Goal: Task Accomplishment & Management: Manage account settings

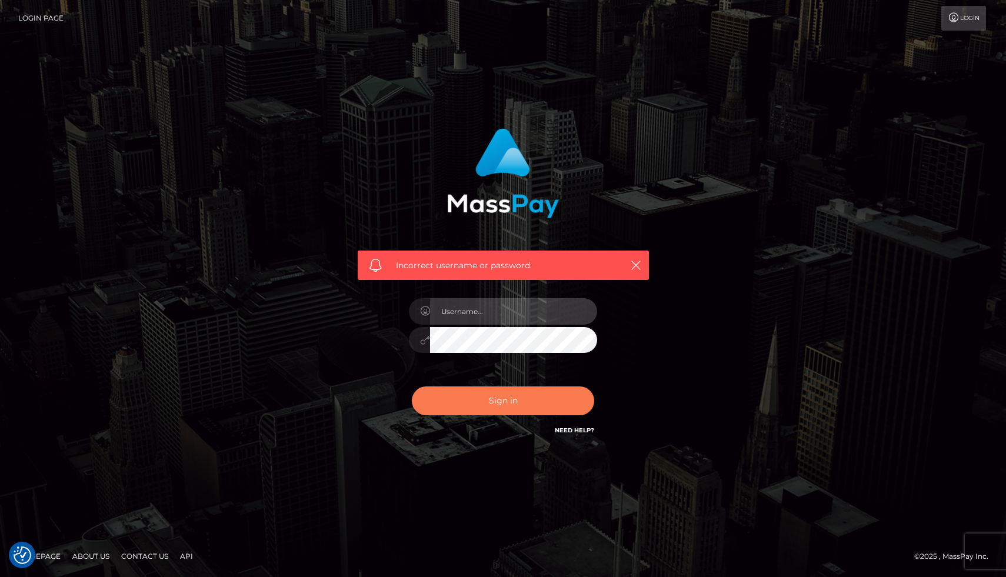
type input "tjcarroll021@gmail.com"
click at [515, 405] on button "Sign in" at bounding box center [503, 401] width 182 height 29
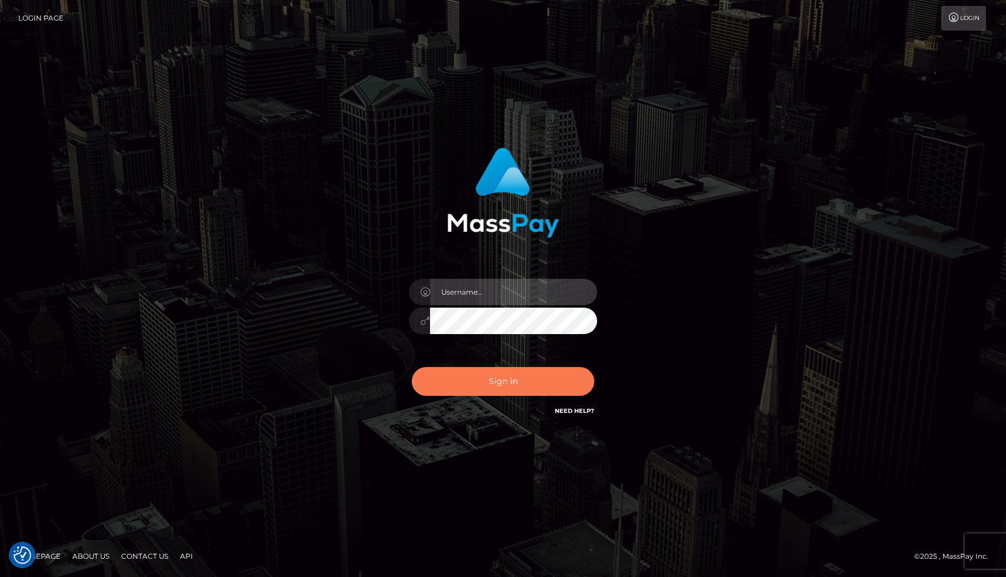
type input "[EMAIL_ADDRESS][DOMAIN_NAME]"
click at [479, 382] on button "Sign in" at bounding box center [503, 381] width 182 height 29
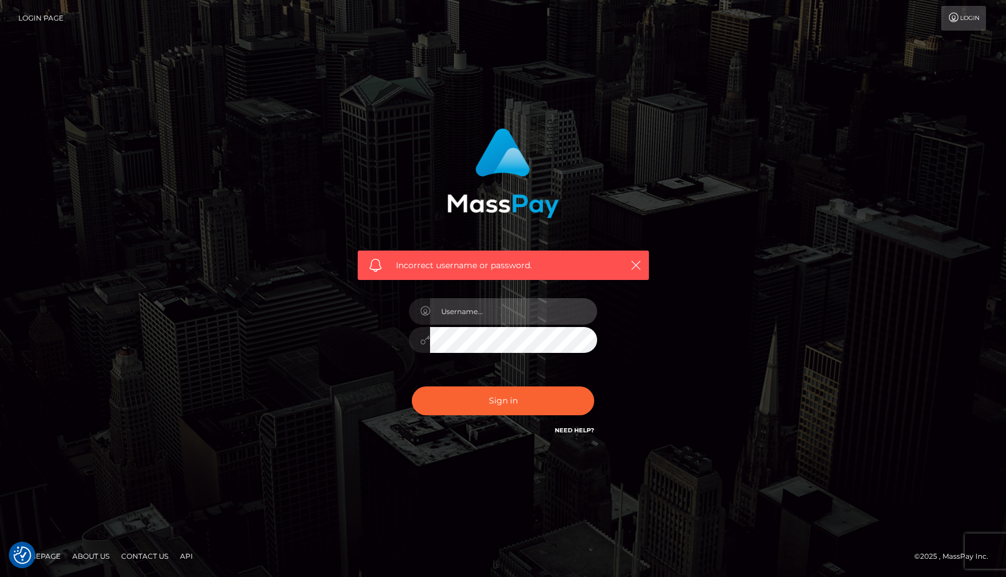
type input "[EMAIL_ADDRESS][DOMAIN_NAME]"
click at [412, 387] on button "Sign in" at bounding box center [503, 401] width 182 height 29
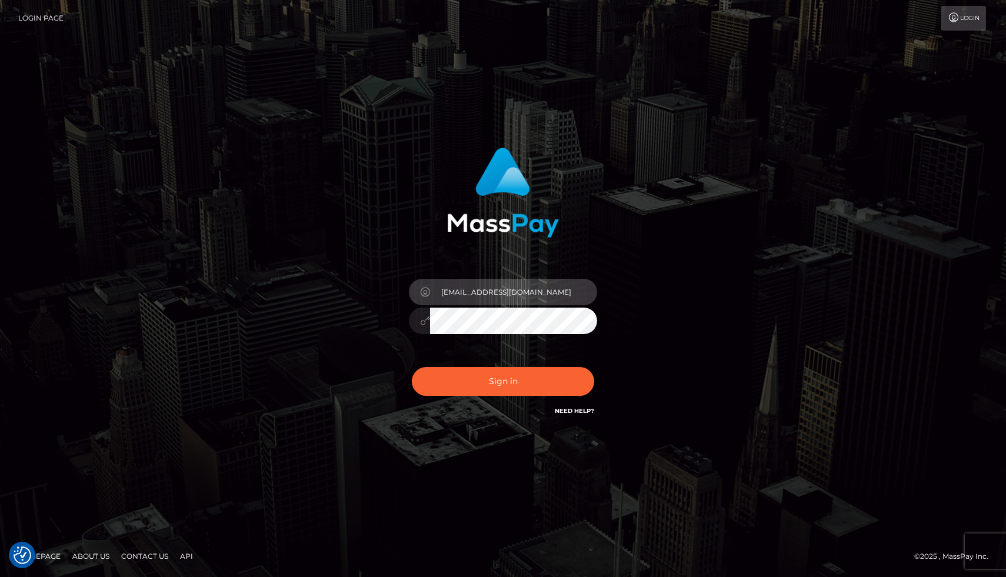
drag, startPoint x: 530, startPoint y: 294, endPoint x: 435, endPoint y: 291, distance: 94.2
click at [435, 291] on input "tjcarroll021@gmail.com" at bounding box center [513, 292] width 167 height 26
type input "tjcarroll021@gmail.com"
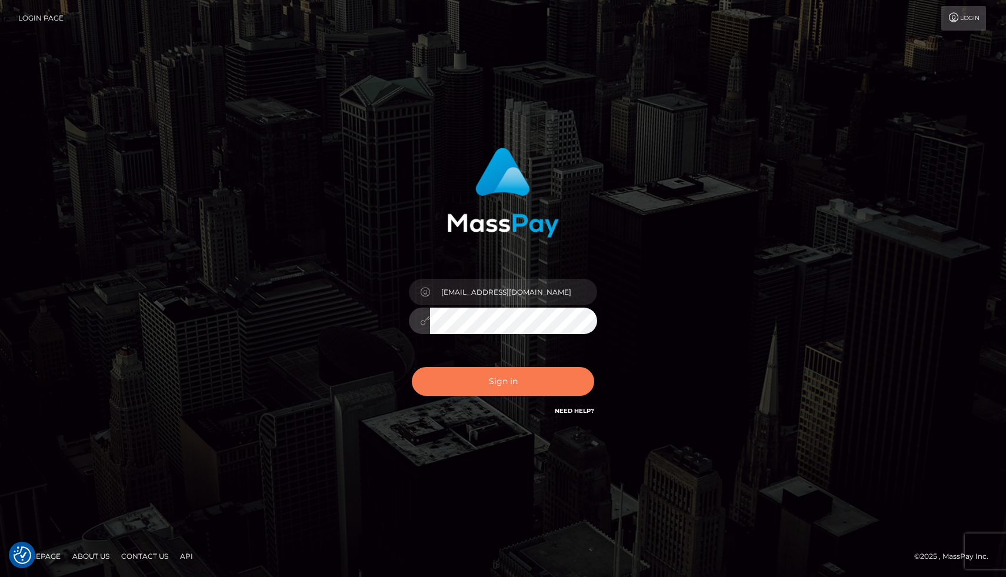
click at [484, 379] on button "Sign in" at bounding box center [503, 381] width 182 height 29
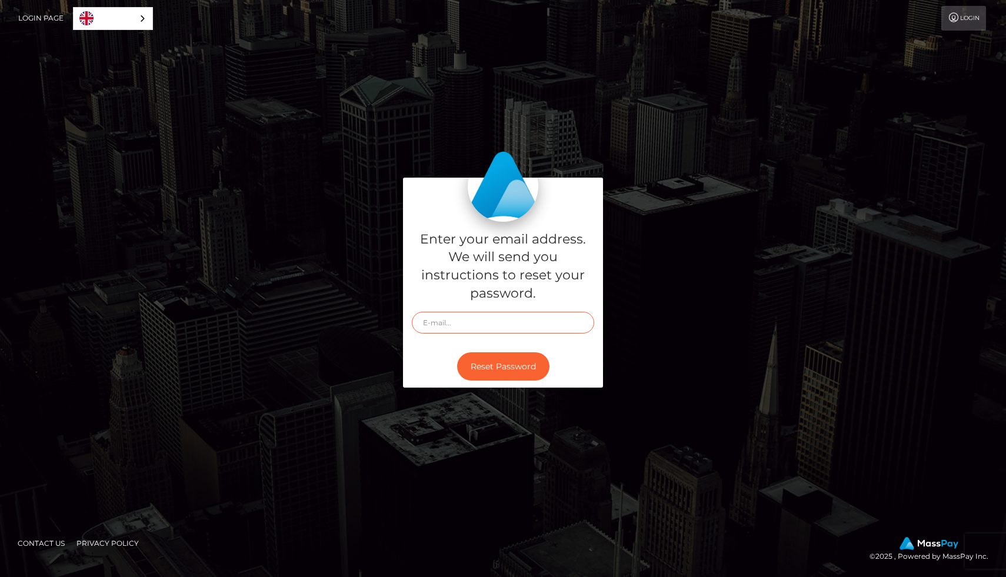
click at [437, 323] on input "text" at bounding box center [503, 323] width 182 height 22
click at [739, 213] on div "Enter your email address. We will send you instructions to reset your password.…" at bounding box center [503, 289] width 671 height 222
click at [453, 326] on input "text" at bounding box center [503, 323] width 182 height 22
type input "[EMAIL_ADDRESS][DOMAIN_NAME]"
click at [507, 373] on button "Reset Password" at bounding box center [503, 366] width 92 height 29
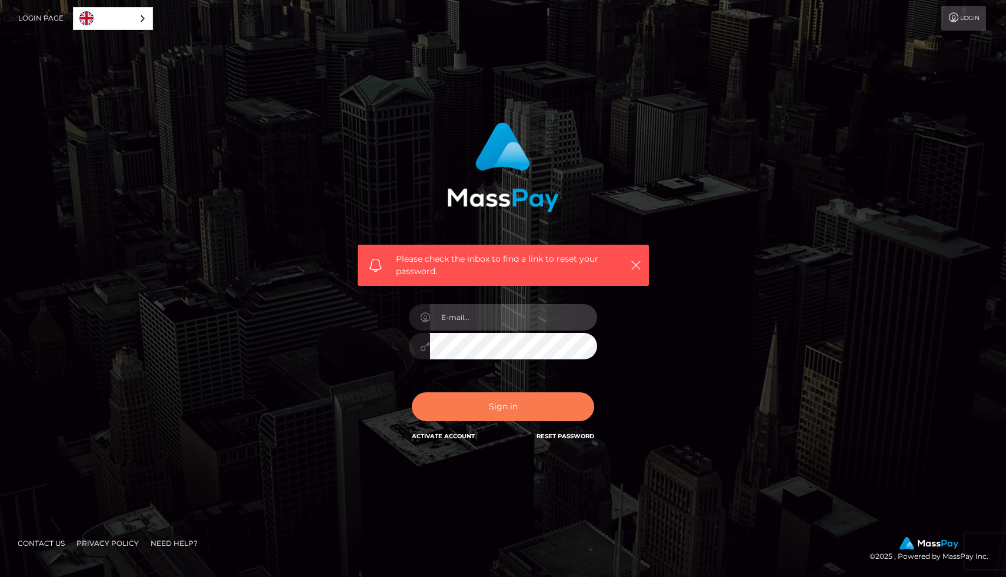
type input "[EMAIL_ADDRESS][DOMAIN_NAME]"
click at [499, 415] on button "Sign in" at bounding box center [503, 406] width 182 height 29
